Goal: Task Accomplishment & Management: Manage account settings

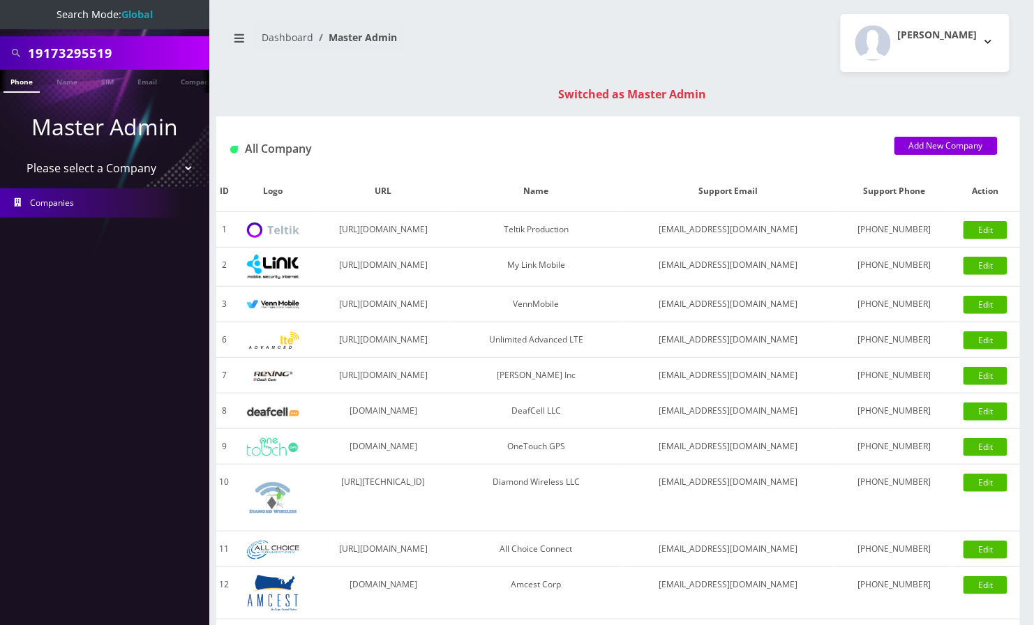
click at [32, 52] on input "19173295519" at bounding box center [117, 53] width 178 height 27
type input "9173295519"
click at [24, 86] on link "Phone" at bounding box center [21, 81] width 36 height 23
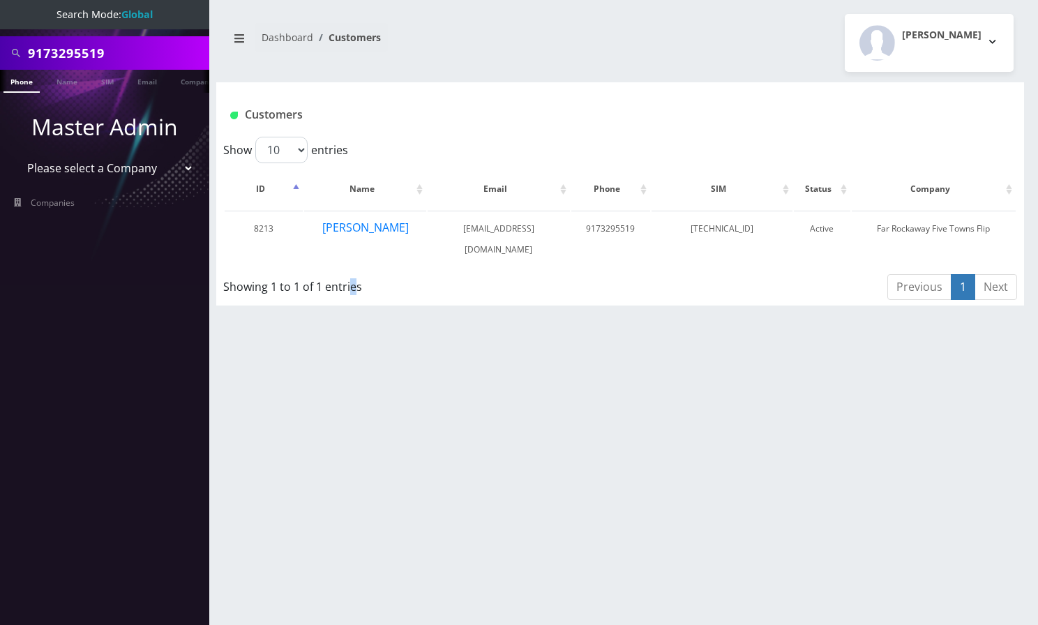
drag, startPoint x: 351, startPoint y: 397, endPoint x: 391, endPoint y: 421, distance: 46.9
click at [352, 397] on div "9173295519 Phone Name SIM Email Company Customer Dashboard Customers Angel Saba…" at bounding box center [620, 312] width 836 height 625
click at [770, 59] on div "Angel Sabando Logout" at bounding box center [822, 43] width 404 height 58
click at [352, 223] on button "[PERSON_NAME]" at bounding box center [366, 227] width 88 height 18
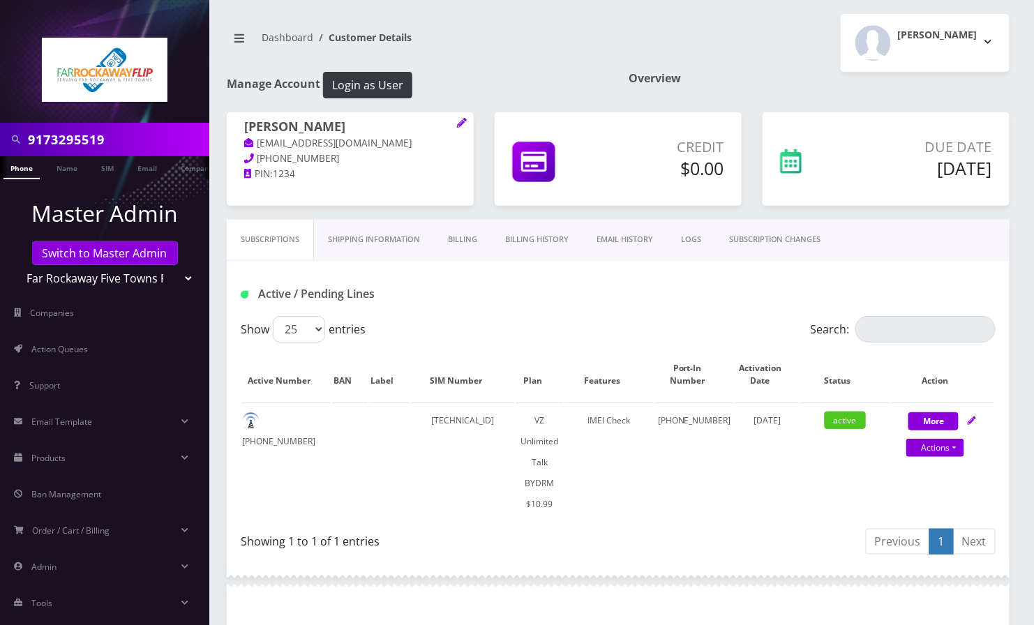
click at [269, 106] on div "Manage Account Login as User" at bounding box center [417, 92] width 402 height 40
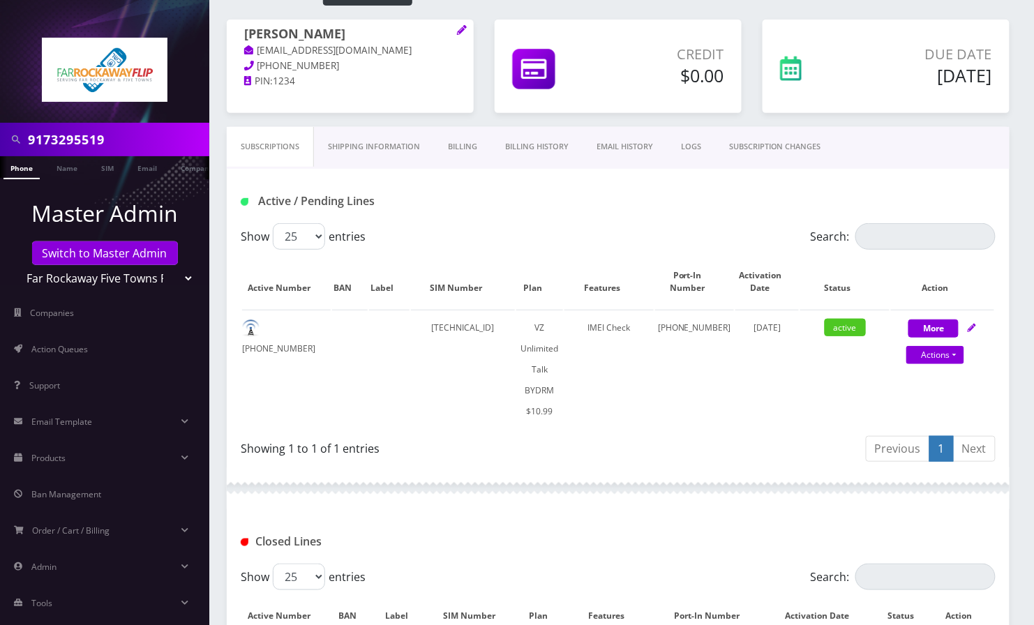
click at [796, 141] on link "SUBSCRIPTION CHANGES" at bounding box center [775, 147] width 120 height 40
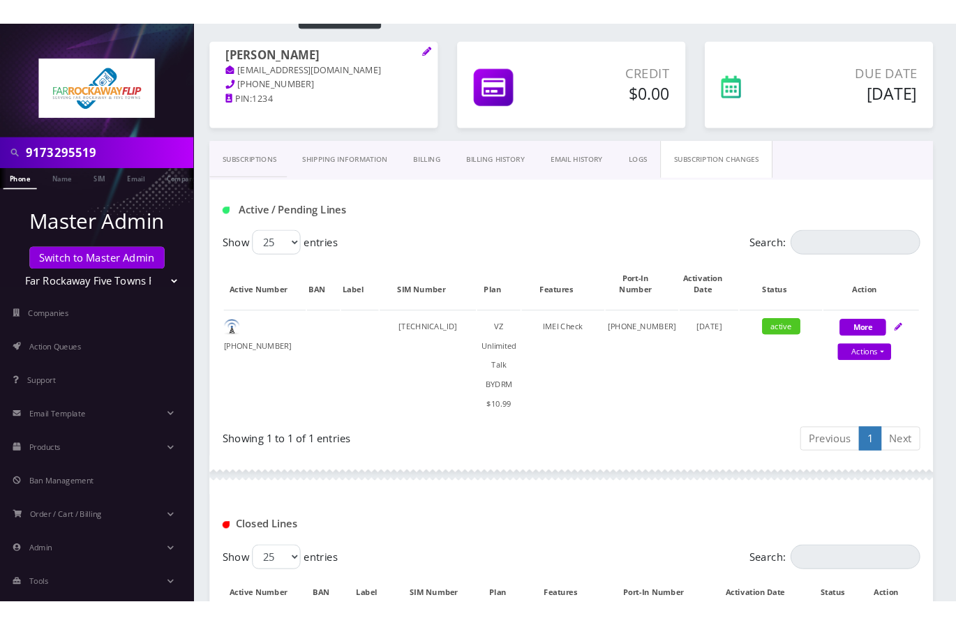
scroll to position [92, 0]
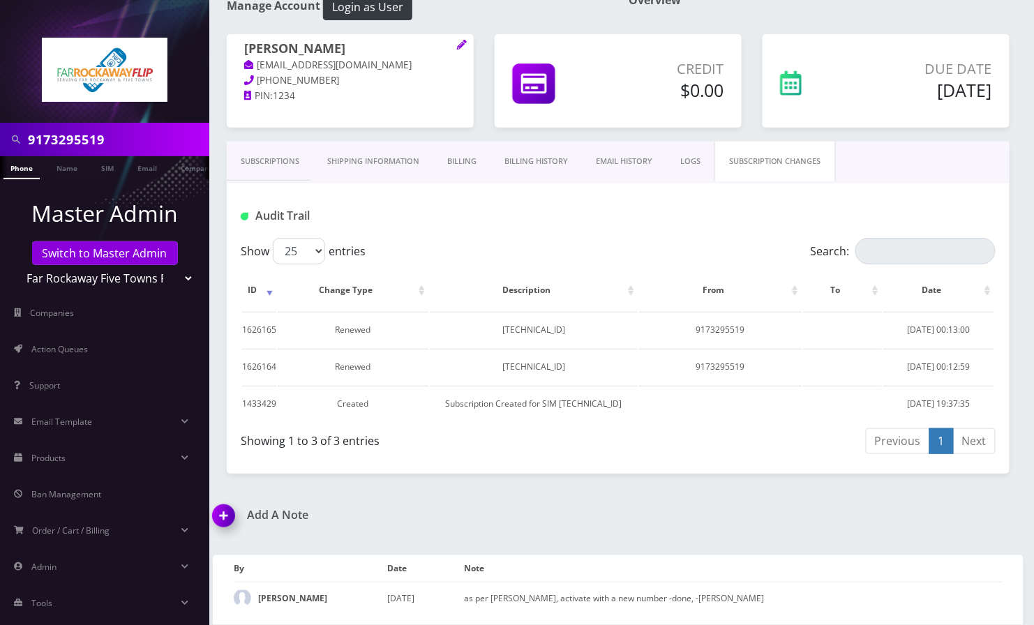
click at [268, 149] on link "Subscriptions" at bounding box center [270, 162] width 87 height 40
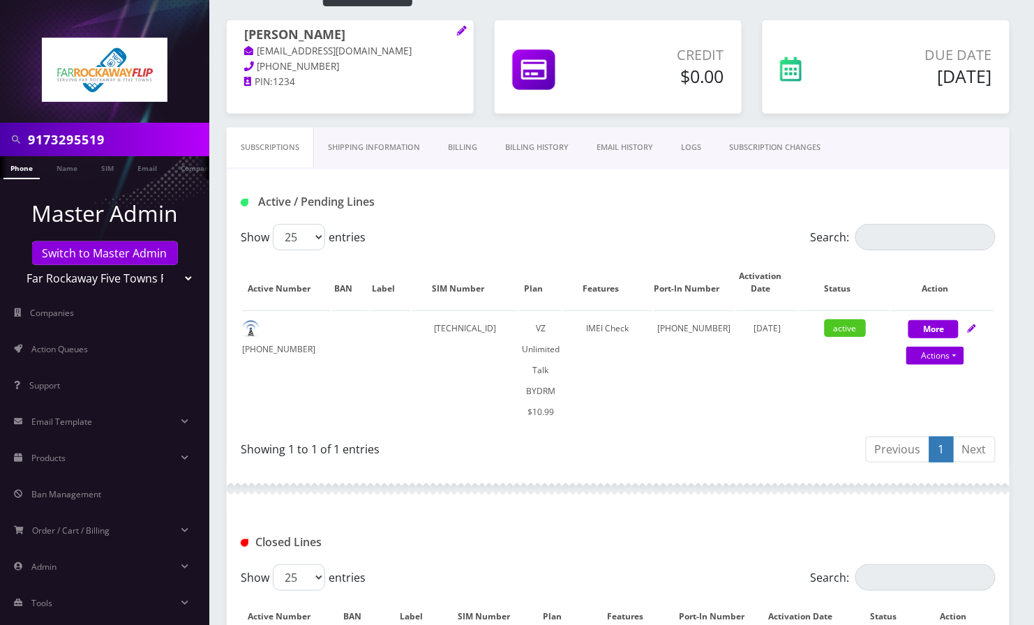
click at [576, 17] on div "Manage Account Login as User" at bounding box center [417, 0] width 402 height 40
click at [949, 356] on link "Actions" at bounding box center [935, 356] width 58 height 18
select select "469"
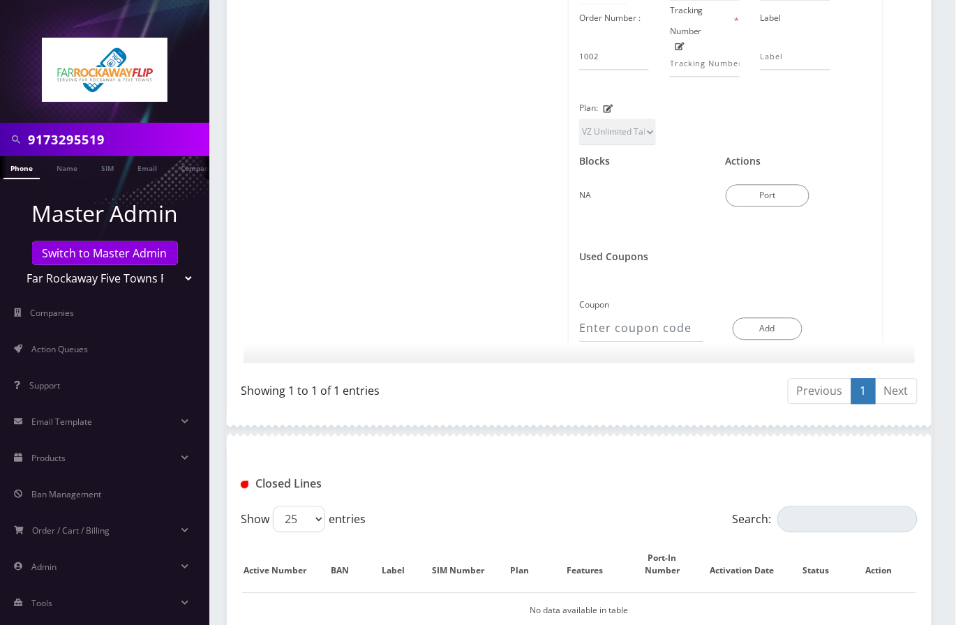
scroll to position [924, 0]
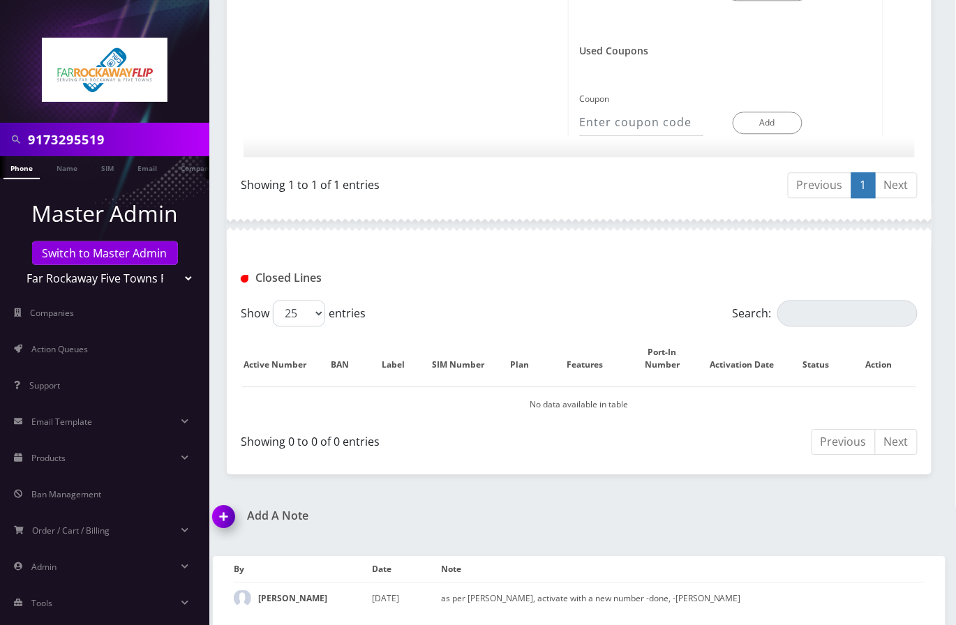
drag, startPoint x: 220, startPoint y: 502, endPoint x: 244, endPoint y: 504, distance: 24.5
click at [219, 502] on img at bounding box center [226, 521] width 41 height 41
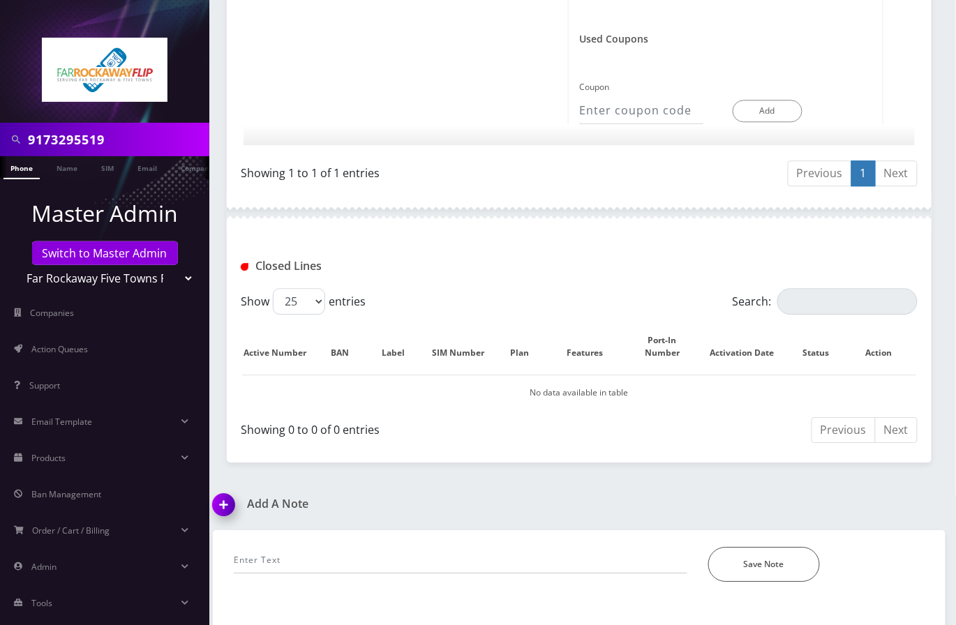
scroll to position [1003, 0]
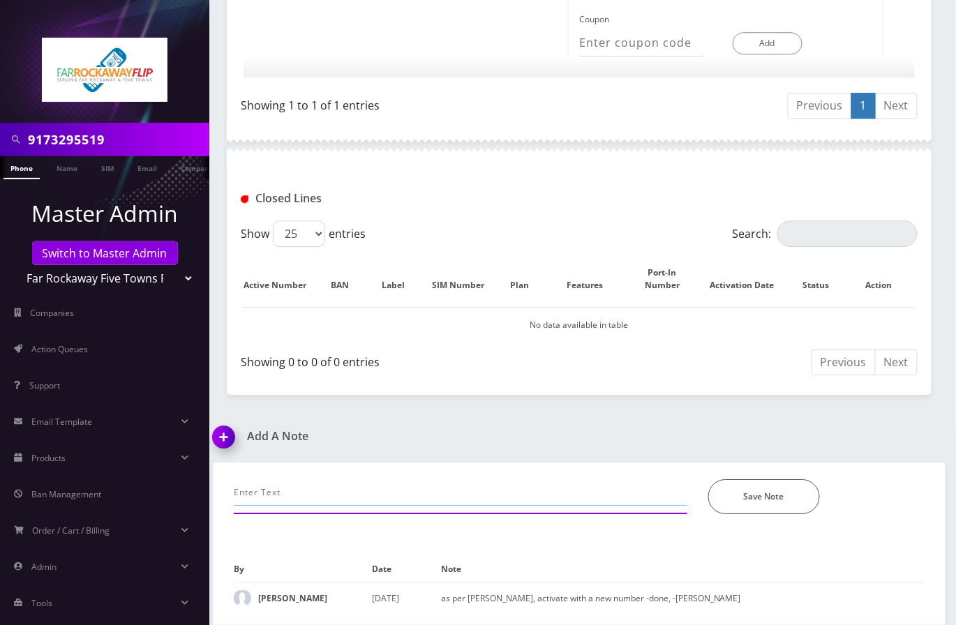
click at [302, 479] on input "text" at bounding box center [461, 492] width 454 height 27
type input "call- customer inserted the sim to a diff phone, advised to insert the sim to t…"
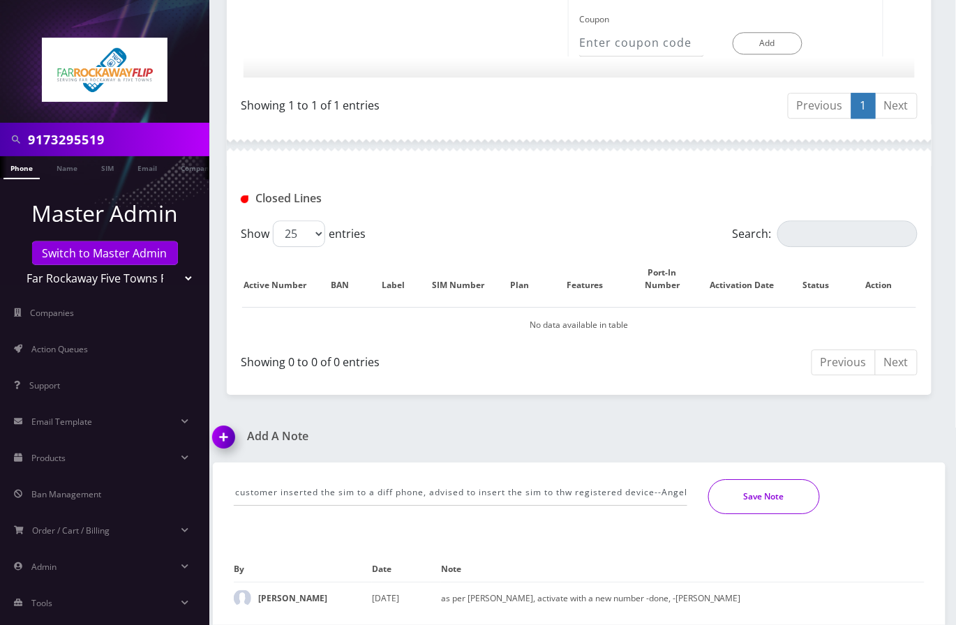
click at [768, 480] on button "Save Note" at bounding box center [764, 496] width 112 height 35
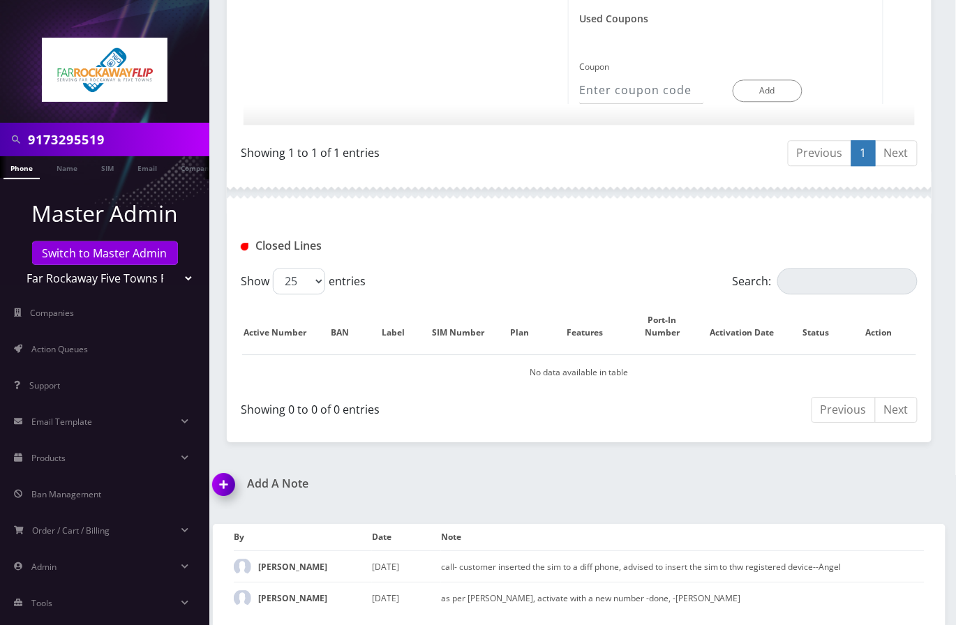
scroll to position [956, 0]
